Goal: Task Accomplishment & Management: Complete application form

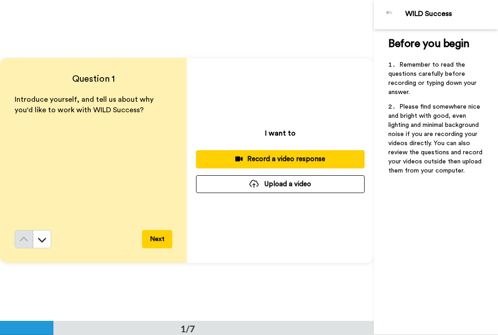
click at [255, 184] on div at bounding box center [254, 184] width 9 height 8
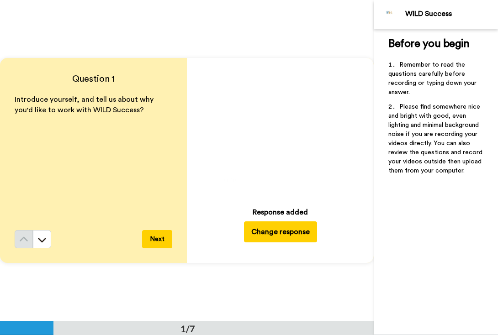
click at [154, 242] on button "Next" at bounding box center [157, 239] width 30 height 18
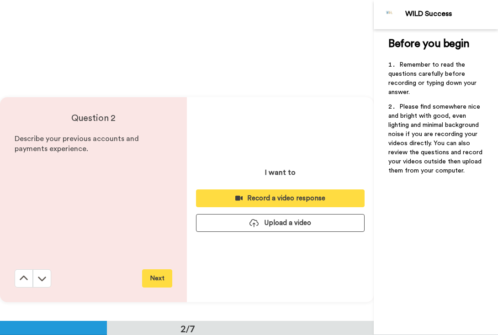
scroll to position [322, 0]
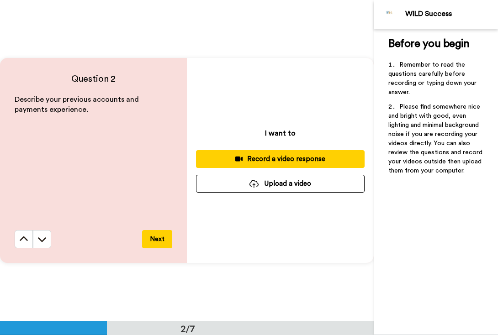
click at [303, 181] on button "Upload a video" at bounding box center [280, 184] width 169 height 18
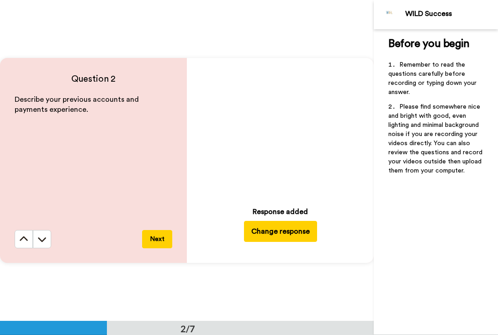
click at [164, 237] on button "Next" at bounding box center [157, 239] width 30 height 18
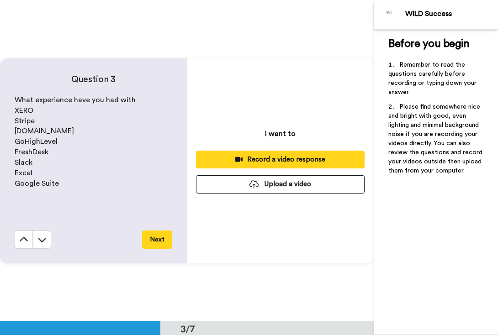
scroll to position [643, 0]
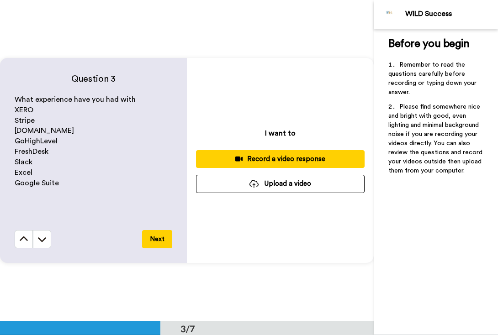
click at [241, 189] on button "Upload a video" at bounding box center [280, 184] width 169 height 18
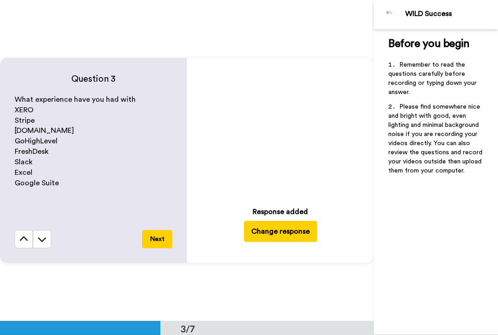
click at [160, 240] on button "Next" at bounding box center [157, 239] width 30 height 18
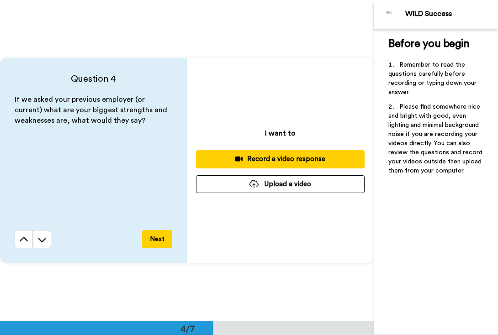
scroll to position [965, 0]
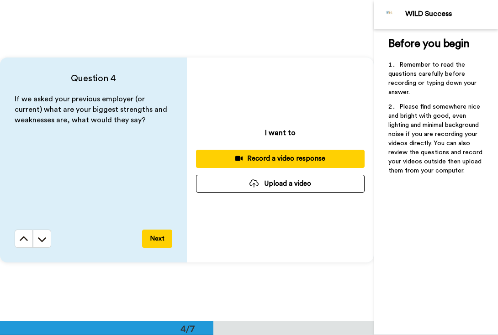
click at [246, 188] on button "Upload a video" at bounding box center [280, 184] width 169 height 18
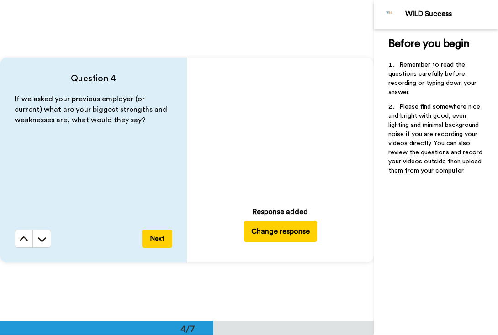
click at [155, 242] on button "Next" at bounding box center [157, 239] width 30 height 18
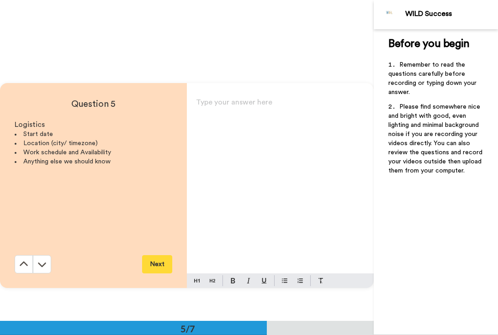
scroll to position [1286, 0]
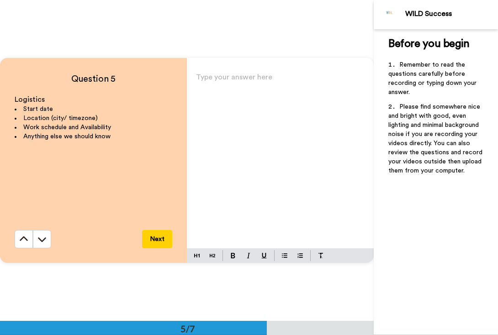
click at [249, 170] on div "Type your answer here ﻿" at bounding box center [280, 160] width 187 height 178
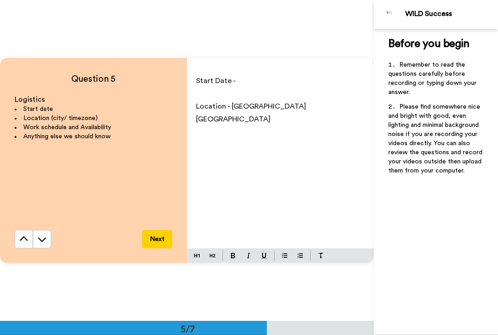
click at [254, 105] on span "Location - [GEOGRAPHIC_DATA] [GEOGRAPHIC_DATA]" at bounding box center [252, 113] width 112 height 20
click at [288, 107] on p "Location - [GEOGRAPHIC_DATA], [GEOGRAPHIC_DATA]" at bounding box center [280, 113] width 169 height 26
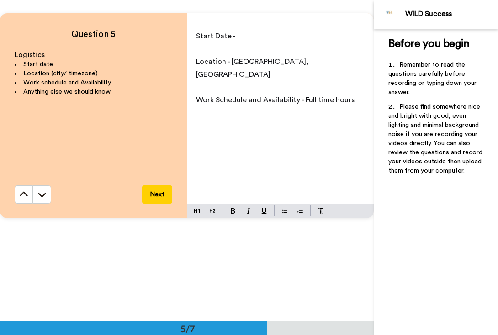
scroll to position [1319, 0]
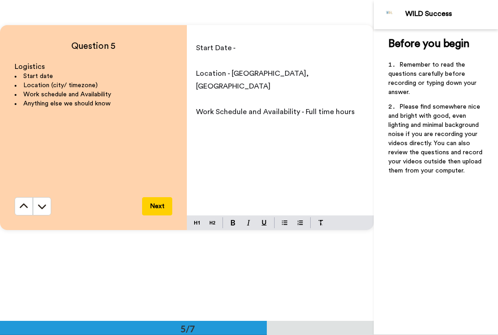
click at [274, 48] on p "Start Date -" at bounding box center [280, 48] width 169 height 13
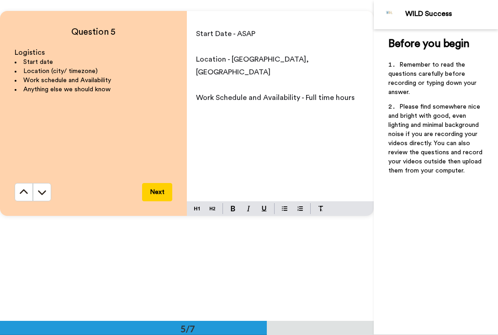
scroll to position [1332, 0]
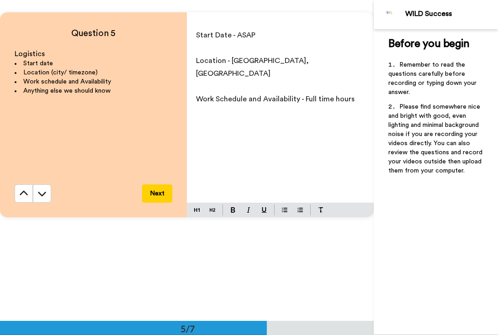
click at [236, 33] on span "Start Date - ASAP" at bounding box center [225, 35] width 59 height 7
click at [267, 35] on p "Start Date - ASAP" at bounding box center [280, 35] width 169 height 13
click at [150, 199] on button "Next" at bounding box center [157, 194] width 30 height 18
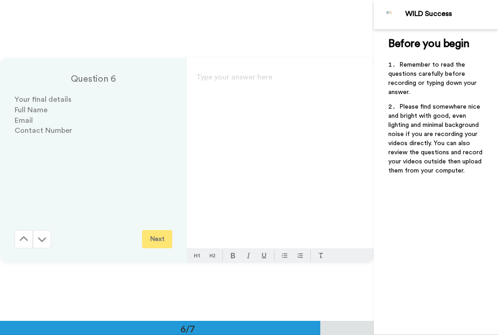
scroll to position [1607, 0]
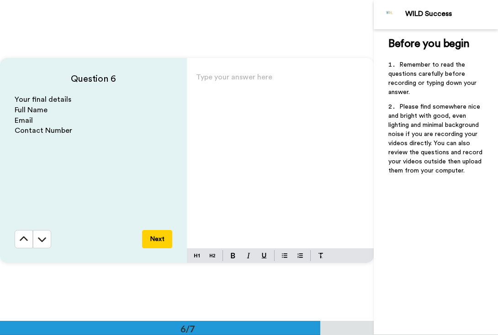
click at [246, 117] on div "Type your answer here ﻿" at bounding box center [280, 160] width 187 height 178
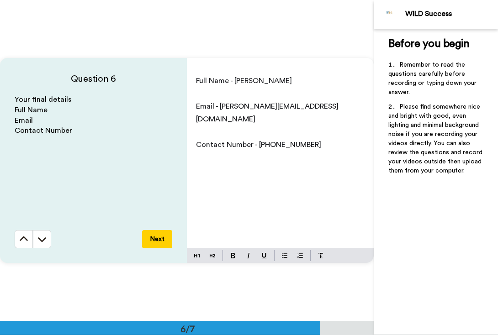
click at [296, 141] on span "Contact Number - [PHONE_NUMBER]" at bounding box center [258, 144] width 125 height 7
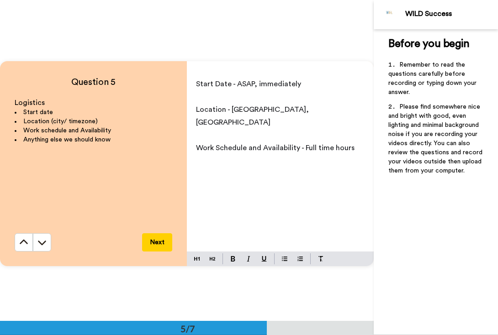
scroll to position [1278, 0]
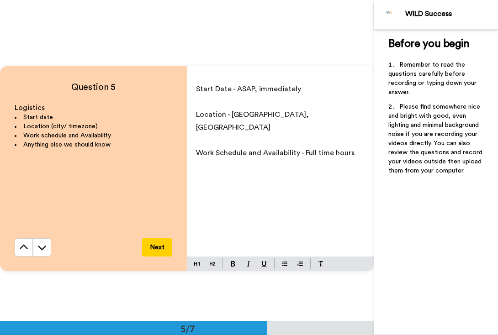
click at [358, 147] on p "Work Schedule and Availability - Full time hours" at bounding box center [280, 153] width 169 height 13
click at [344, 172] on p "﻿" at bounding box center [280, 178] width 169 height 13
click at [303, 157] on span "Work Schedule and Availability - Full time hours, [DATE]- [DATE], overtime if n…" at bounding box center [277, 159] width 163 height 20
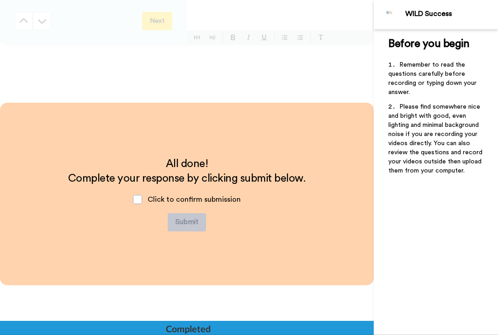
scroll to position [1828, 0]
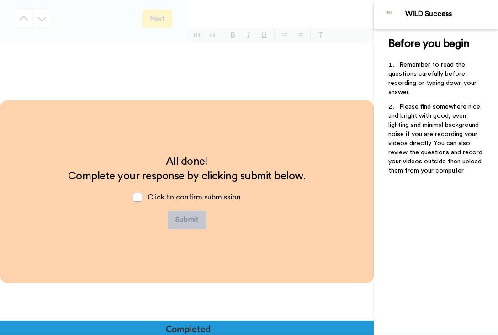
click at [211, 197] on span "Click to confirm submission" at bounding box center [194, 197] width 93 height 7
click at [134, 197] on span at bounding box center [137, 197] width 9 height 9
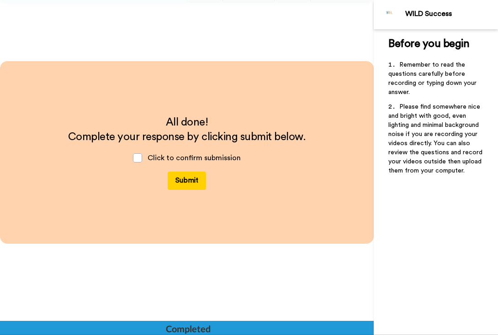
scroll to position [1859, 0]
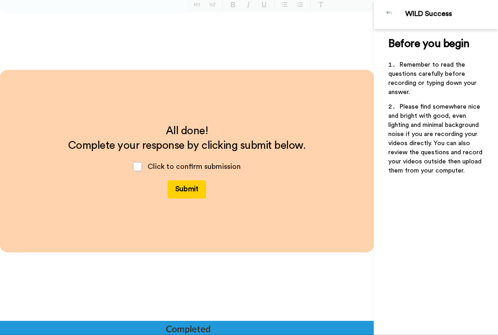
click at [195, 189] on button "Submit" at bounding box center [187, 190] width 38 height 18
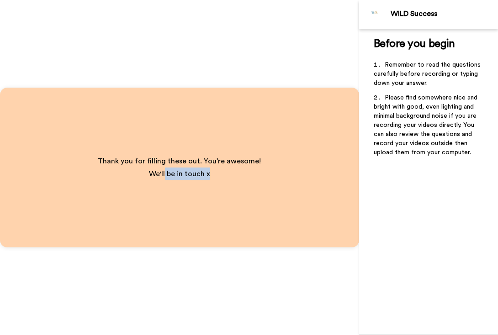
drag, startPoint x: 166, startPoint y: 170, endPoint x: 219, endPoint y: 170, distance: 53.5
click at [219, 170] on p "We'll be in touch x" at bounding box center [179, 174] width 163 height 13
